Goal: Transaction & Acquisition: Purchase product/service

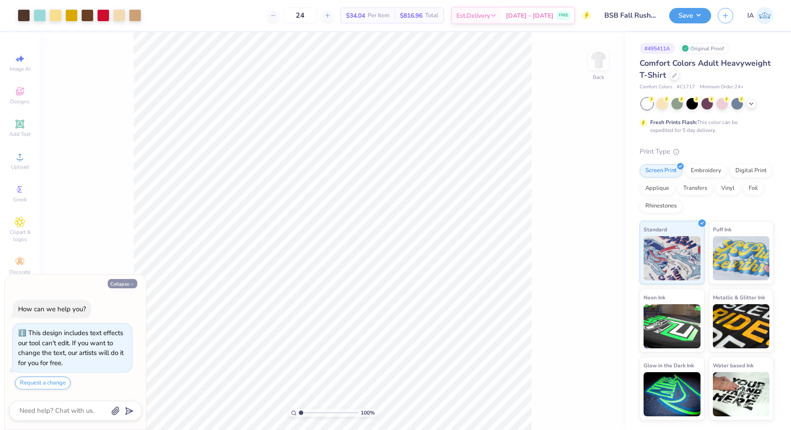
click at [126, 287] on button "Collapse" at bounding box center [123, 283] width 30 height 9
type textarea "x"
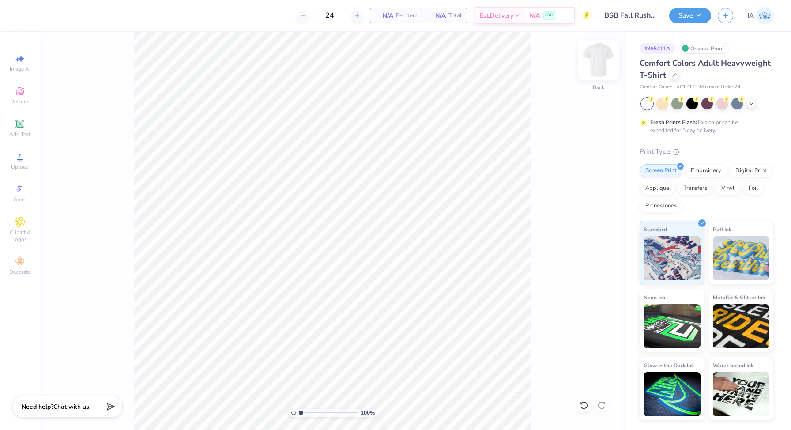
click at [593, 57] on img at bounding box center [598, 59] width 35 height 35
click at [17, 166] on span "Upload" at bounding box center [20, 166] width 18 height 7
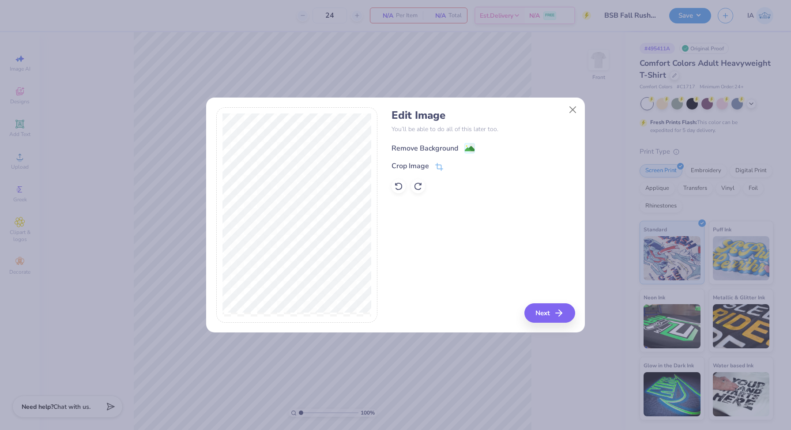
click at [470, 148] on image at bounding box center [470, 149] width 10 height 10
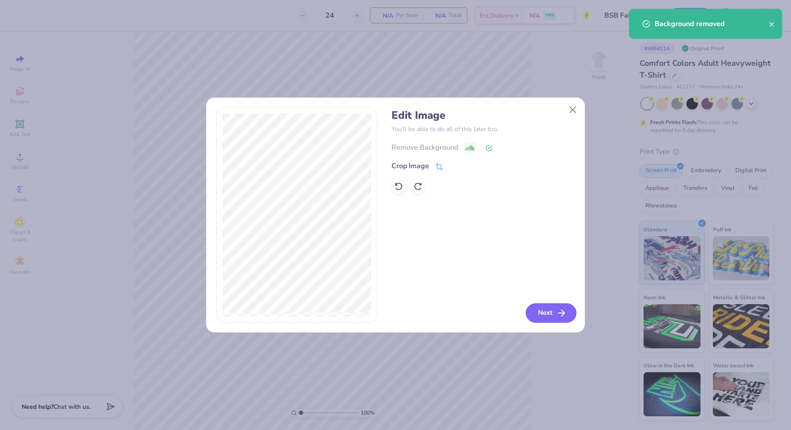
click at [566, 312] on icon "button" at bounding box center [561, 313] width 11 height 11
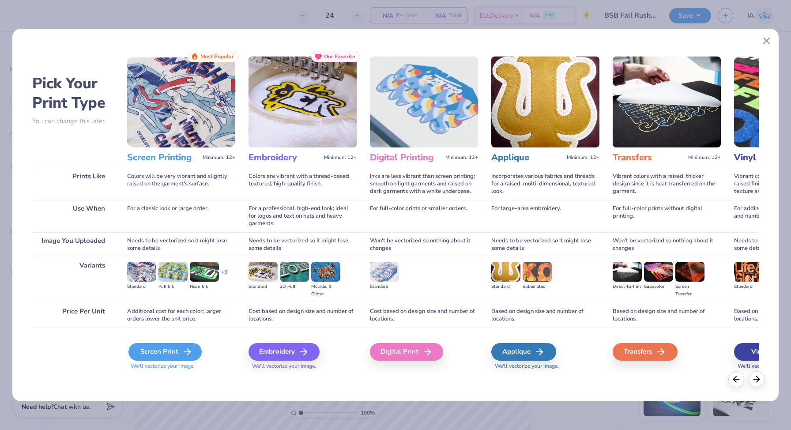
click at [182, 355] on icon at bounding box center [187, 352] width 11 height 11
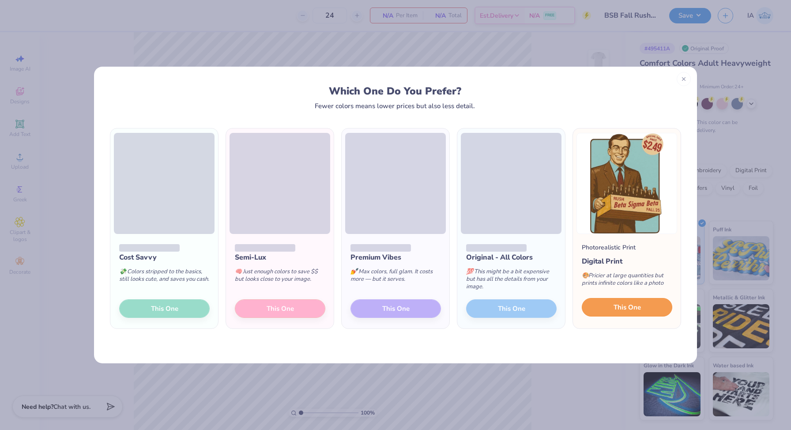
click at [621, 306] on span "This One" at bounding box center [627, 307] width 27 height 10
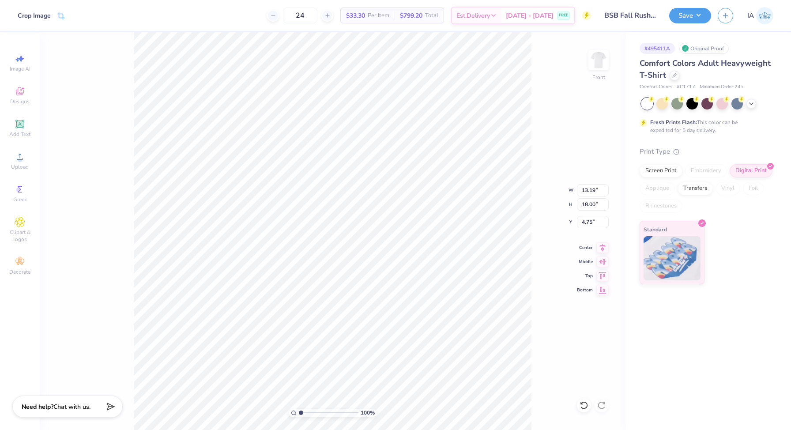
type input "8.99"
type input "12.26"
type input "3.00"
type input "10.02"
type input "13.67"
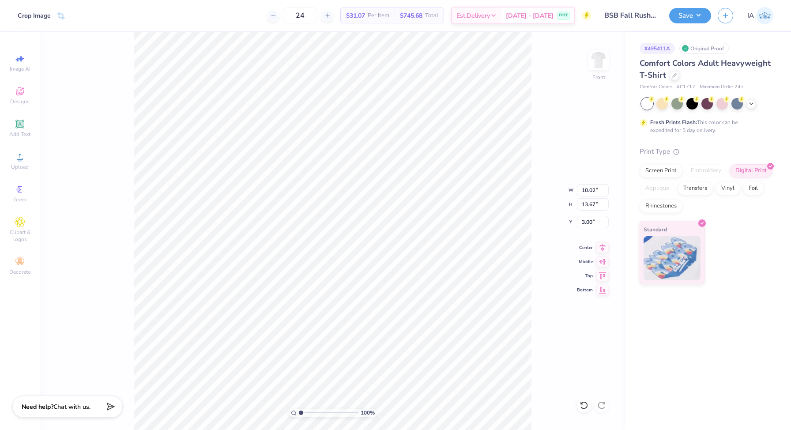
type input "10.80"
type input "14.74"
click at [600, 67] on img at bounding box center [598, 59] width 35 height 35
click at [23, 166] on span "Upload" at bounding box center [20, 166] width 18 height 7
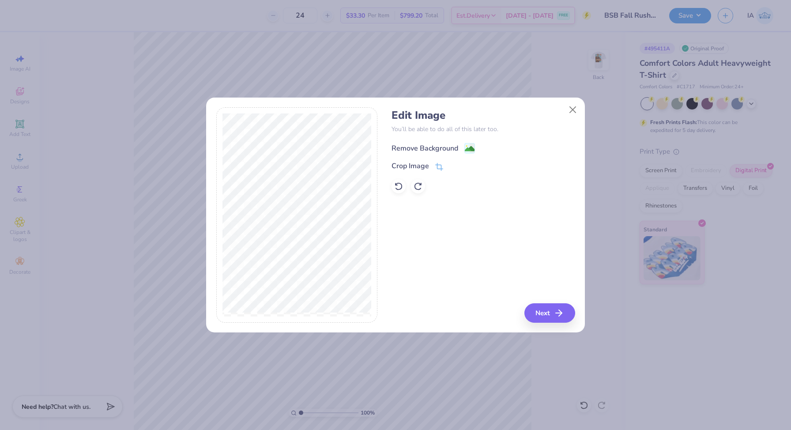
click at [466, 151] on image at bounding box center [470, 149] width 10 height 10
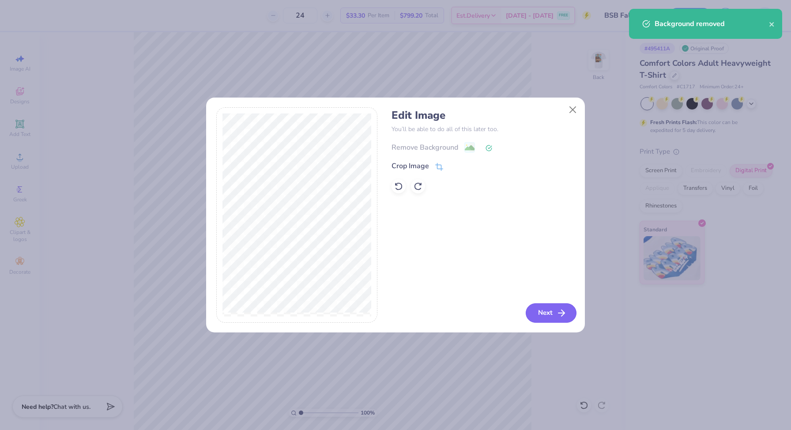
click at [550, 313] on button "Next" at bounding box center [551, 312] width 51 height 19
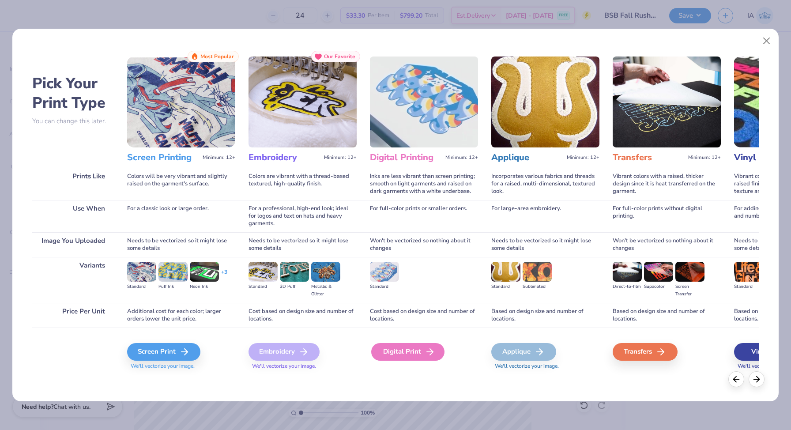
click at [400, 350] on div "Digital Print" at bounding box center [407, 352] width 73 height 18
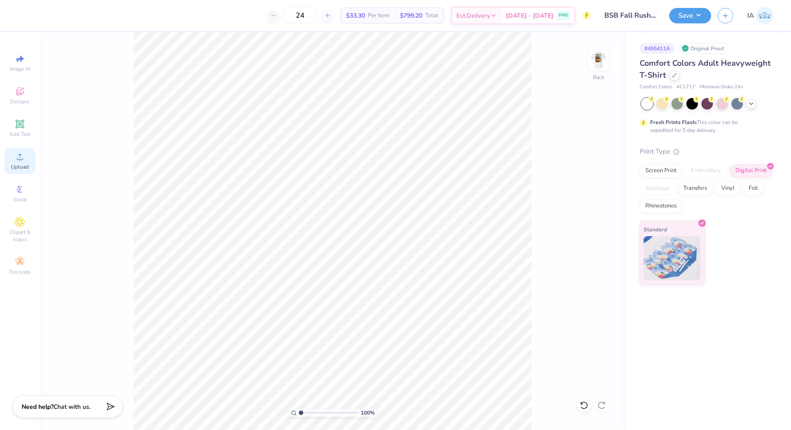
click at [6, 153] on div "Upload" at bounding box center [19, 161] width 31 height 26
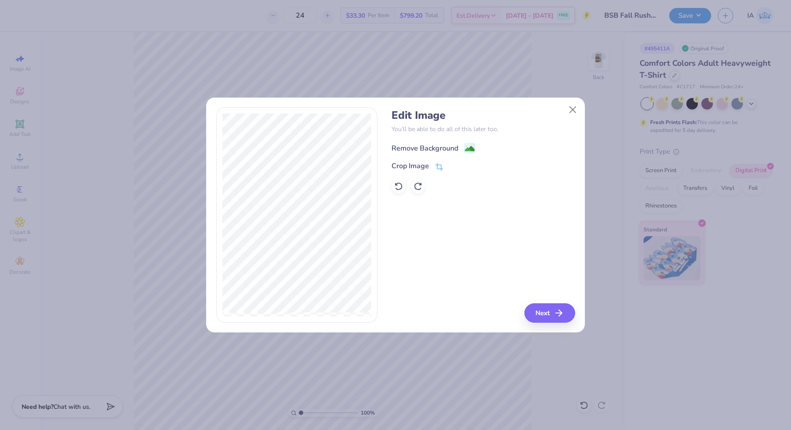
click at [473, 148] on image at bounding box center [470, 149] width 10 height 10
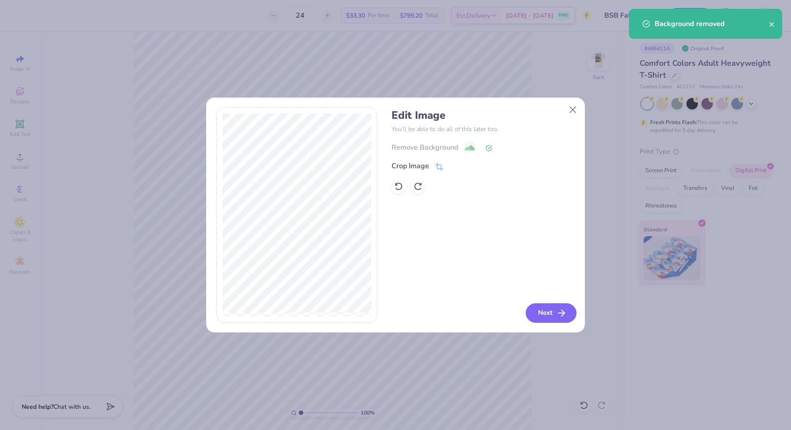
click at [553, 313] on button "Next" at bounding box center [551, 312] width 51 height 19
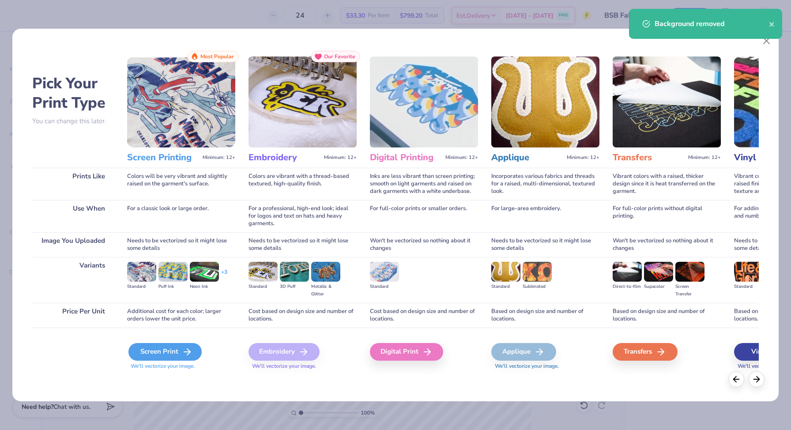
click at [155, 356] on div "Screen Print" at bounding box center [164, 352] width 73 height 18
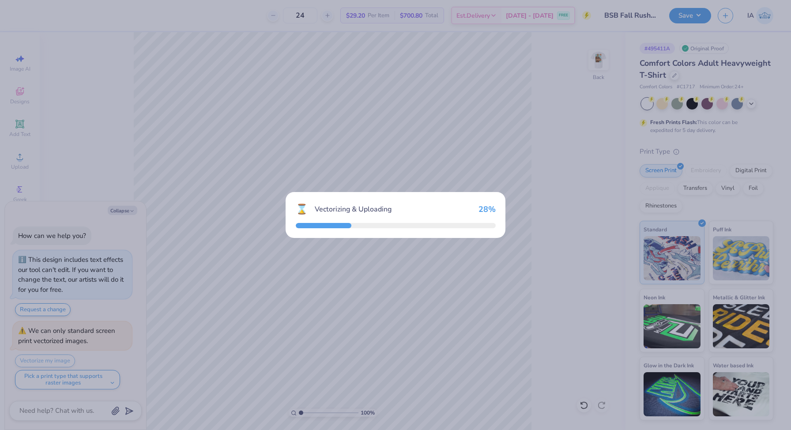
type textarea "x"
